Goal: Task Accomplishment & Management: Use online tool/utility

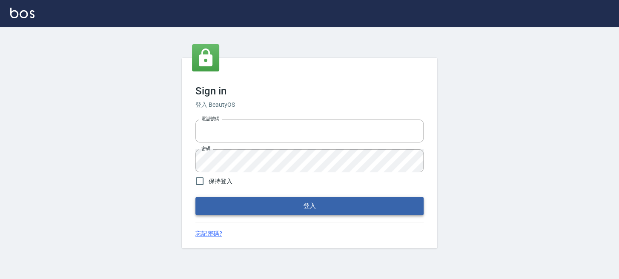
type input "0289832082"
click at [230, 206] on button "登入" at bounding box center [310, 206] width 228 height 18
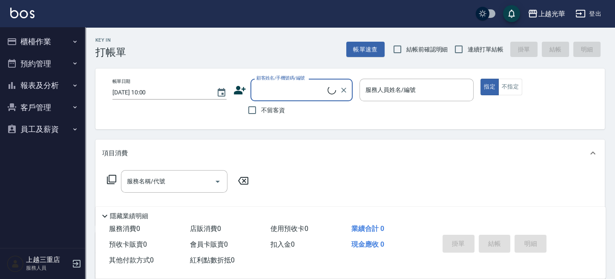
click at [19, 40] on button "櫃檯作業" at bounding box center [42, 42] width 78 height 22
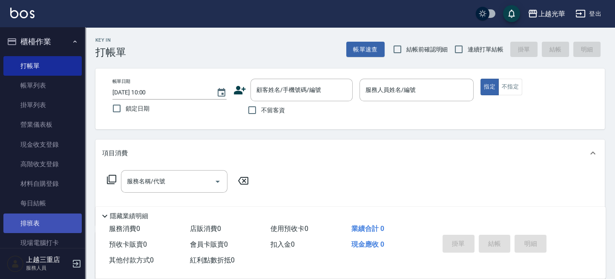
scroll to position [104, 0]
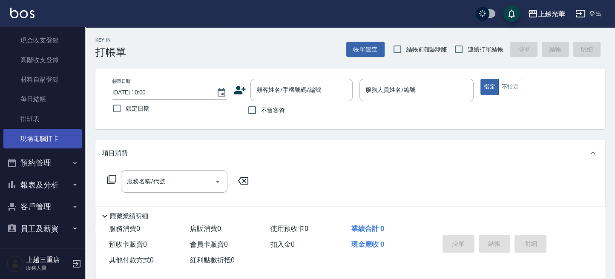
click at [55, 138] on link "現場電腦打卡" at bounding box center [42, 139] width 78 height 20
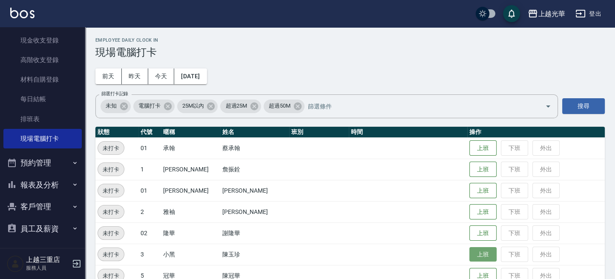
click at [469, 254] on button "上班" at bounding box center [482, 255] width 27 height 15
